Goal: Information Seeking & Learning: Learn about a topic

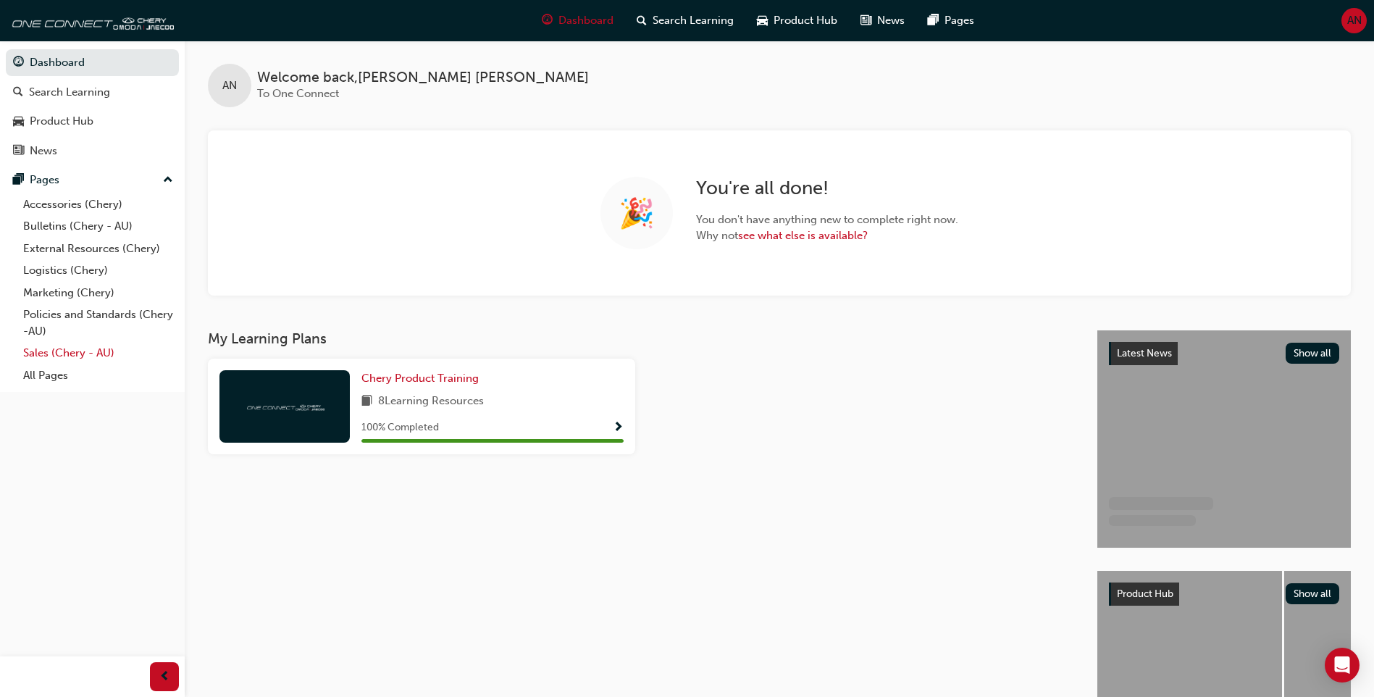
click at [30, 351] on div "Accessories (Chery) Bulletins (Chery - AU) External Resources (Chery) Logistics…" at bounding box center [92, 289] width 173 height 193
click at [69, 382] on link "All Pages" at bounding box center [98, 375] width 162 height 22
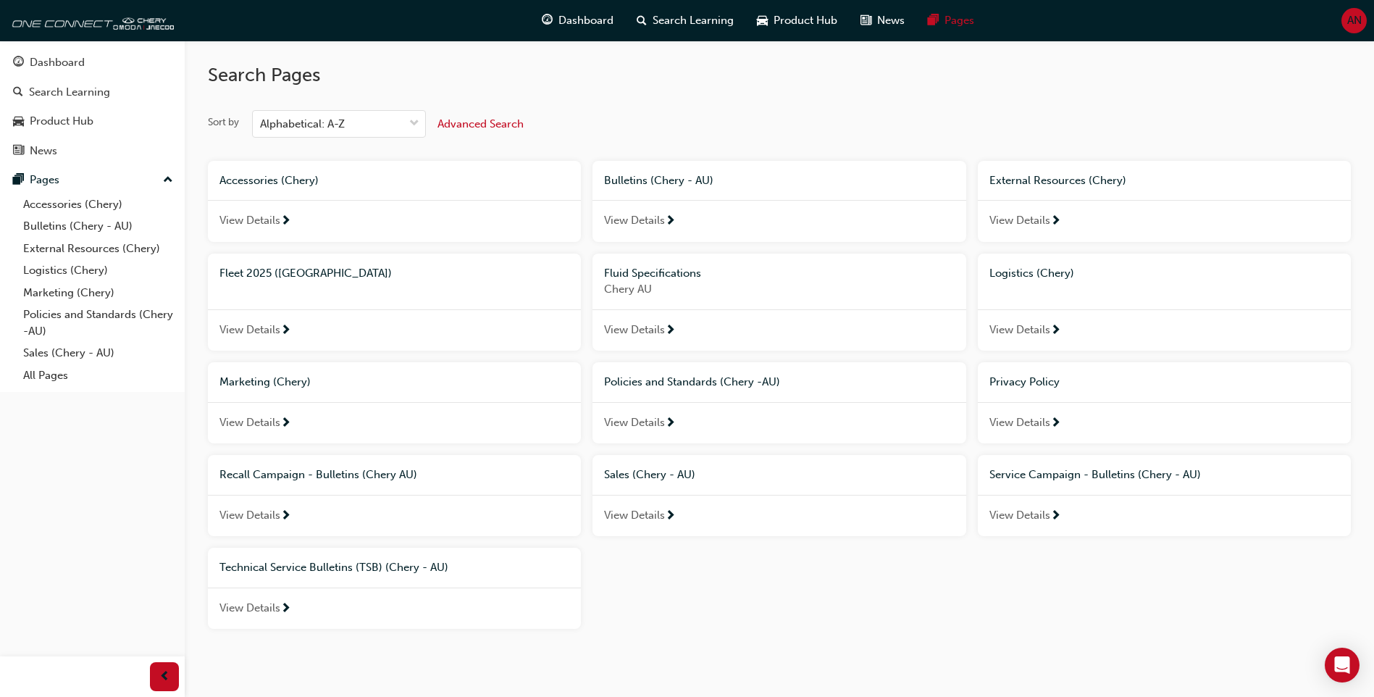
click at [426, 332] on div "View Details" at bounding box center [394, 330] width 373 height 42
